Goal: Find specific page/section: Find specific page/section

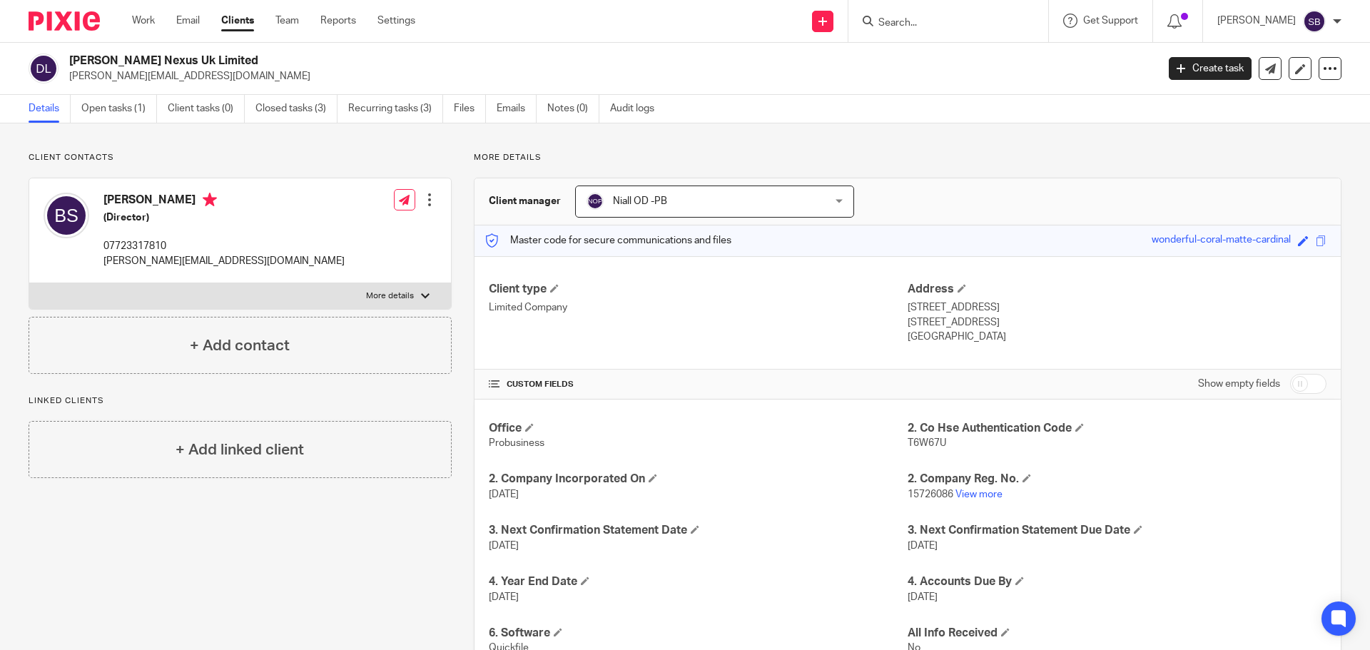
scroll to position [320, 0]
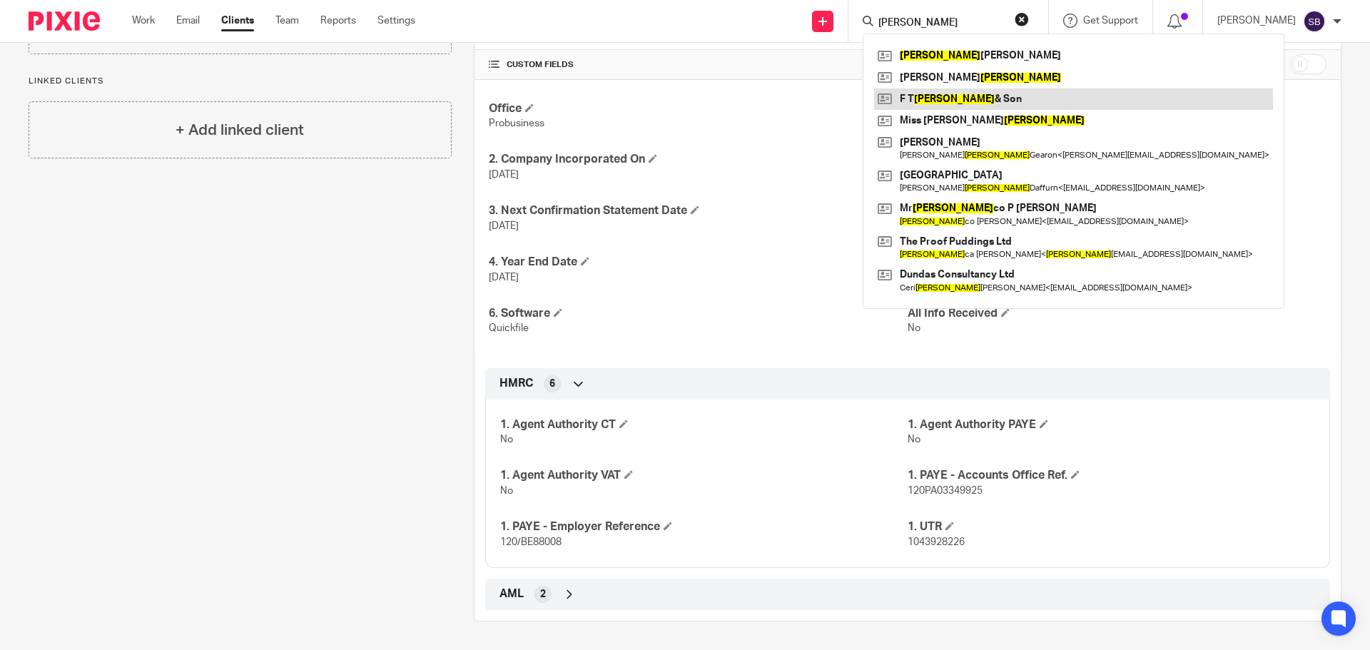
type input "francis"
click at [962, 96] on link at bounding box center [1073, 99] width 399 height 21
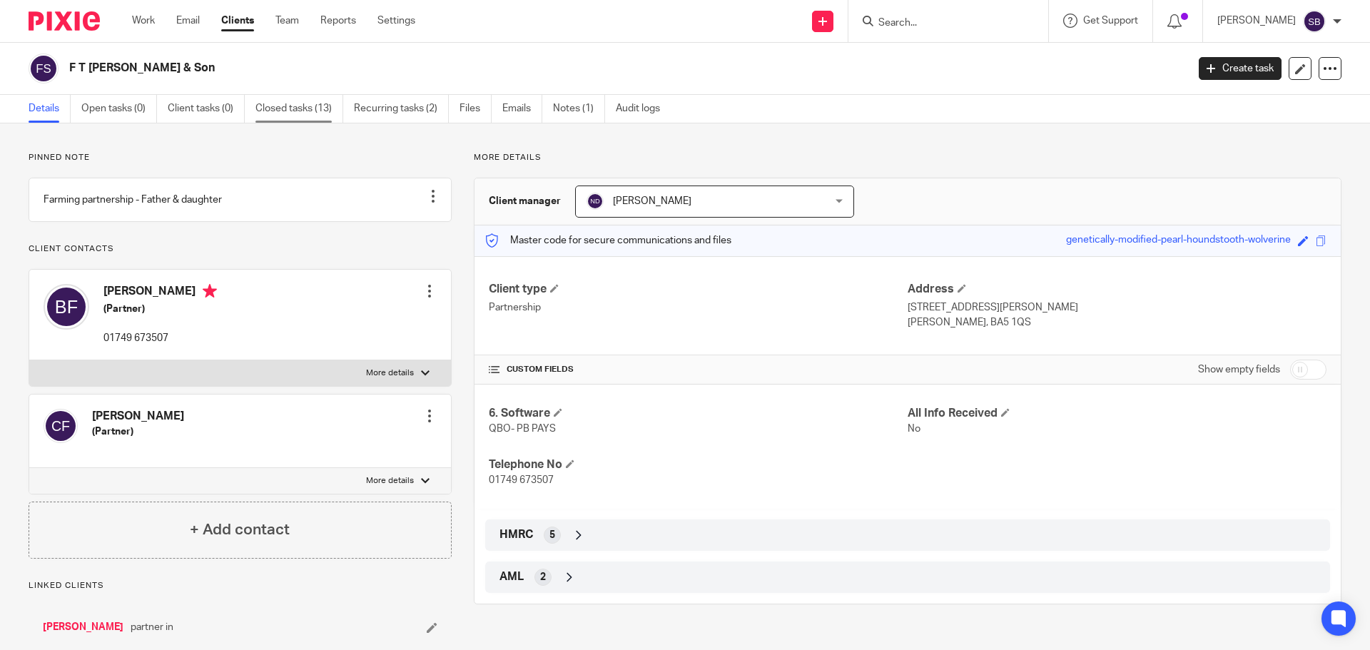
click at [268, 101] on link "Closed tasks (13)" at bounding box center [300, 109] width 88 height 28
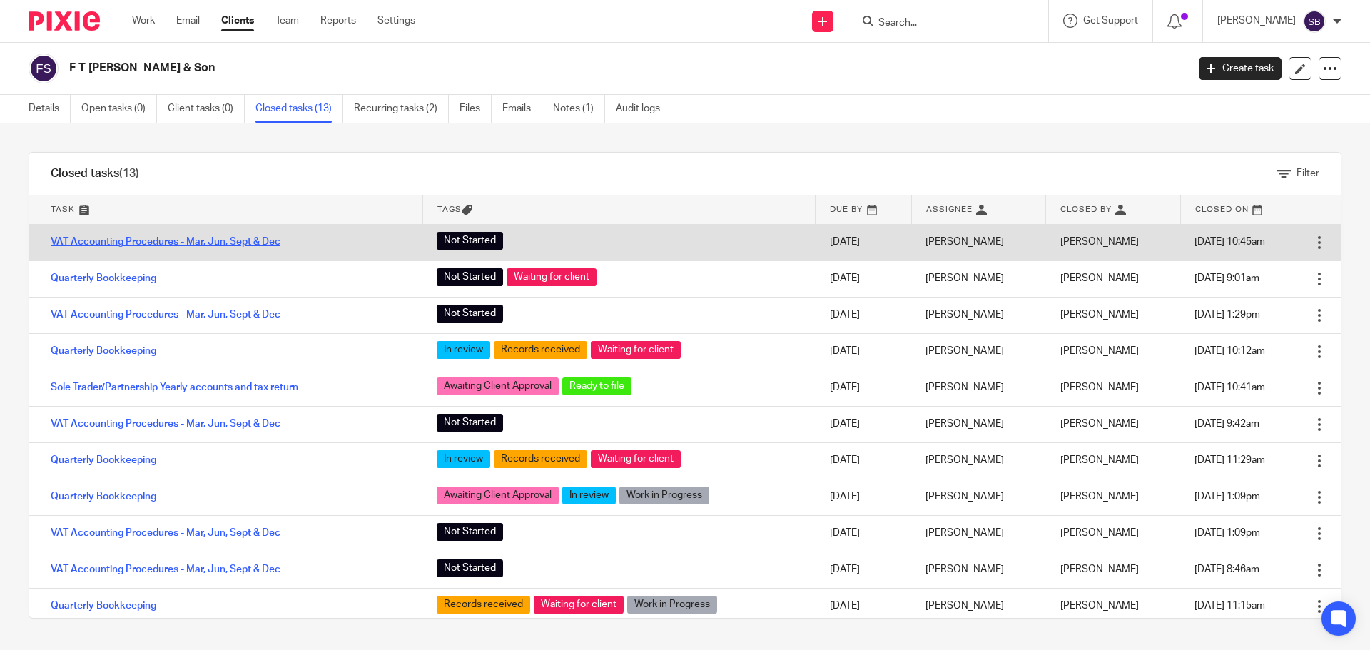
click at [241, 243] on link "VAT Accounting Procedures - Mar, Jun, Sept & Dec" at bounding box center [166, 242] width 230 height 10
